Goal: Navigation & Orientation: Understand site structure

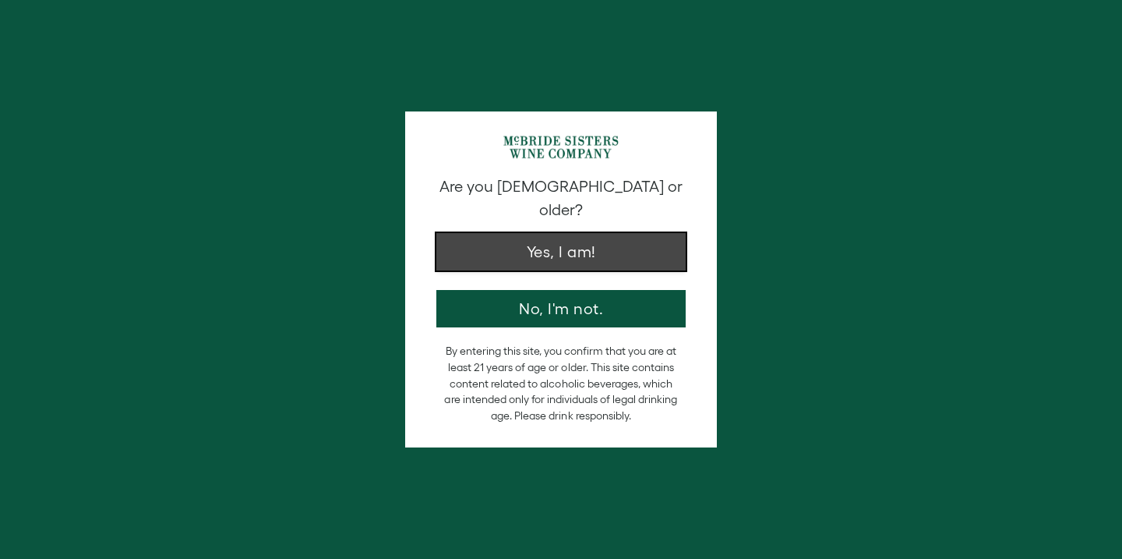
click at [537, 236] on button "Yes, I am!" at bounding box center [560, 251] width 249 height 37
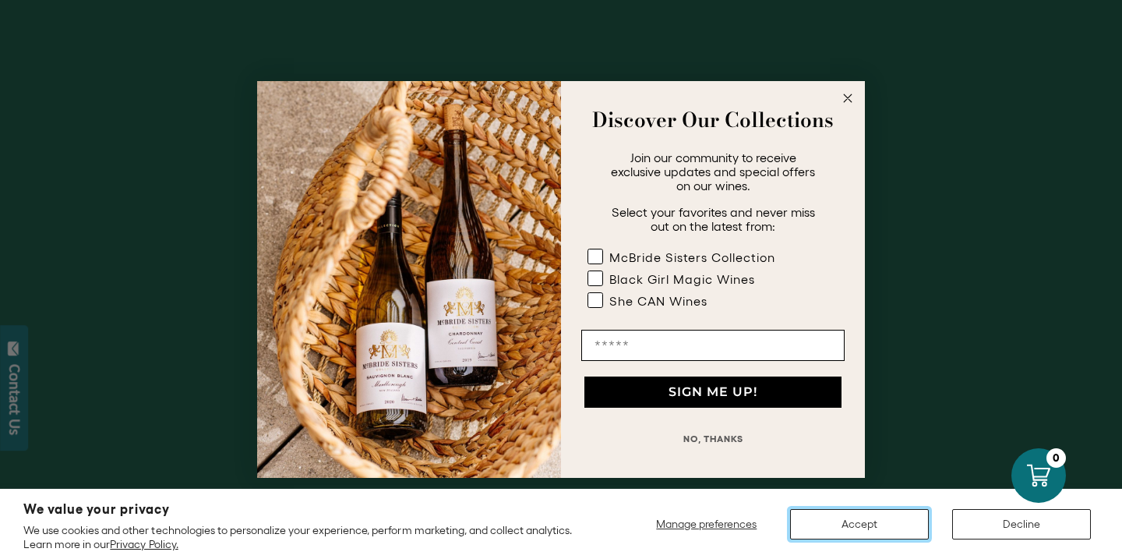
click at [902, 521] on button "Accept" at bounding box center [859, 524] width 139 height 30
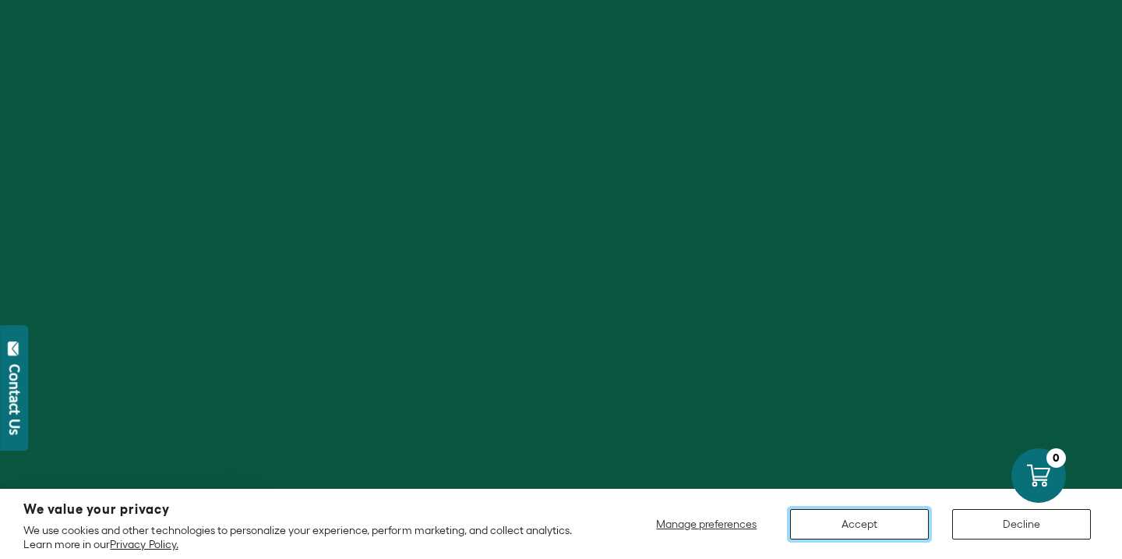
click at [883, 527] on button "Accept" at bounding box center [859, 524] width 139 height 30
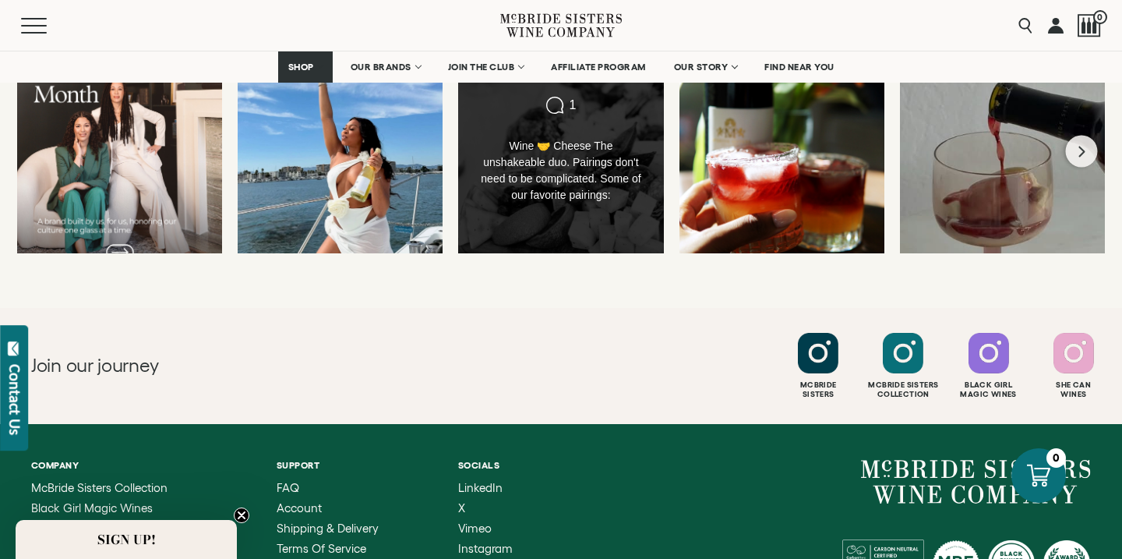
scroll to position [4405, 0]
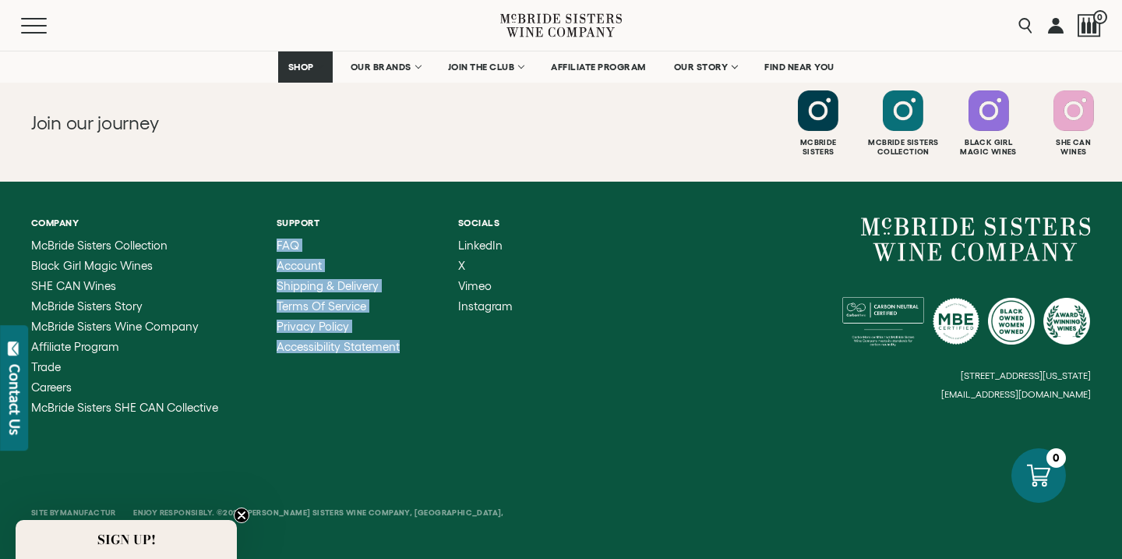
drag, startPoint x: 266, startPoint y: 240, endPoint x: 413, endPoint y: 351, distance: 184.0
click at [414, 354] on ul "Company [PERSON_NAME] Sisters Collection Black Girl Magic Wines SHE CAN Wines […" at bounding box center [296, 315] width 530 height 196
drag, startPoint x: 412, startPoint y: 351, endPoint x: 275, endPoint y: 256, distance: 166.8
click at [277, 257] on ul "Company [PERSON_NAME] Sisters Collection Black Girl Magic Wines SHE CAN Wines […" at bounding box center [296, 315] width 530 height 196
drag, startPoint x: 277, startPoint y: 219, endPoint x: 332, endPoint y: 315, distance: 110.6
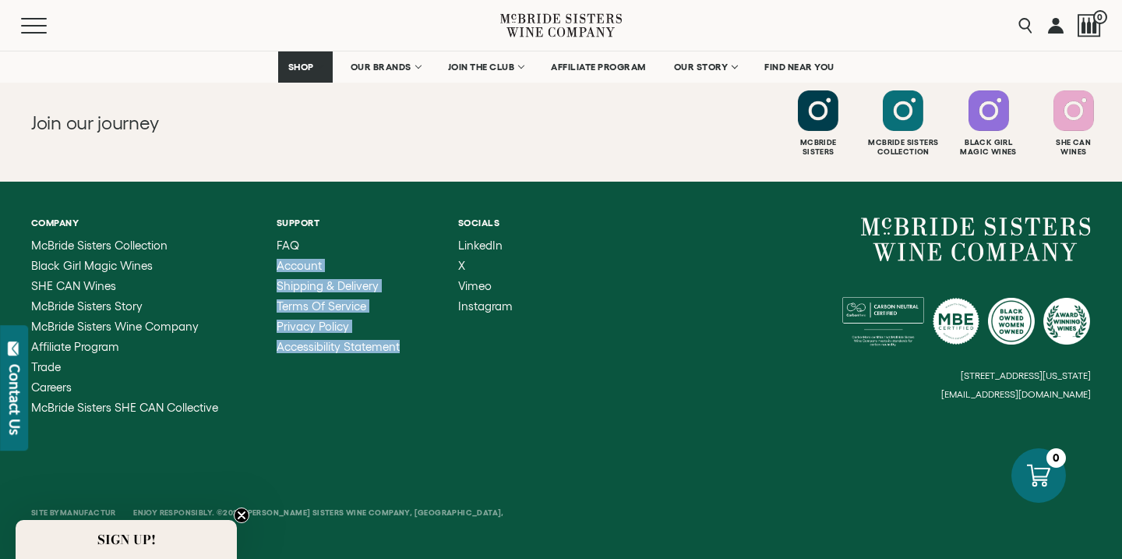
click at [335, 316] on li "Support FAQ Account Shipping & Delivery Terms of Service Privacy Policy Accessi…" at bounding box center [338, 315] width 123 height 196
drag, startPoint x: 276, startPoint y: 303, endPoint x: 989, endPoint y: 4, distance: 773.8
click at [408, 322] on ul "Company [PERSON_NAME] Sisters Collection Black Girl Magic Wines SHE CAN Wines […" at bounding box center [296, 315] width 530 height 196
